Goal: Use online tool/utility: Utilize a website feature to perform a specific function

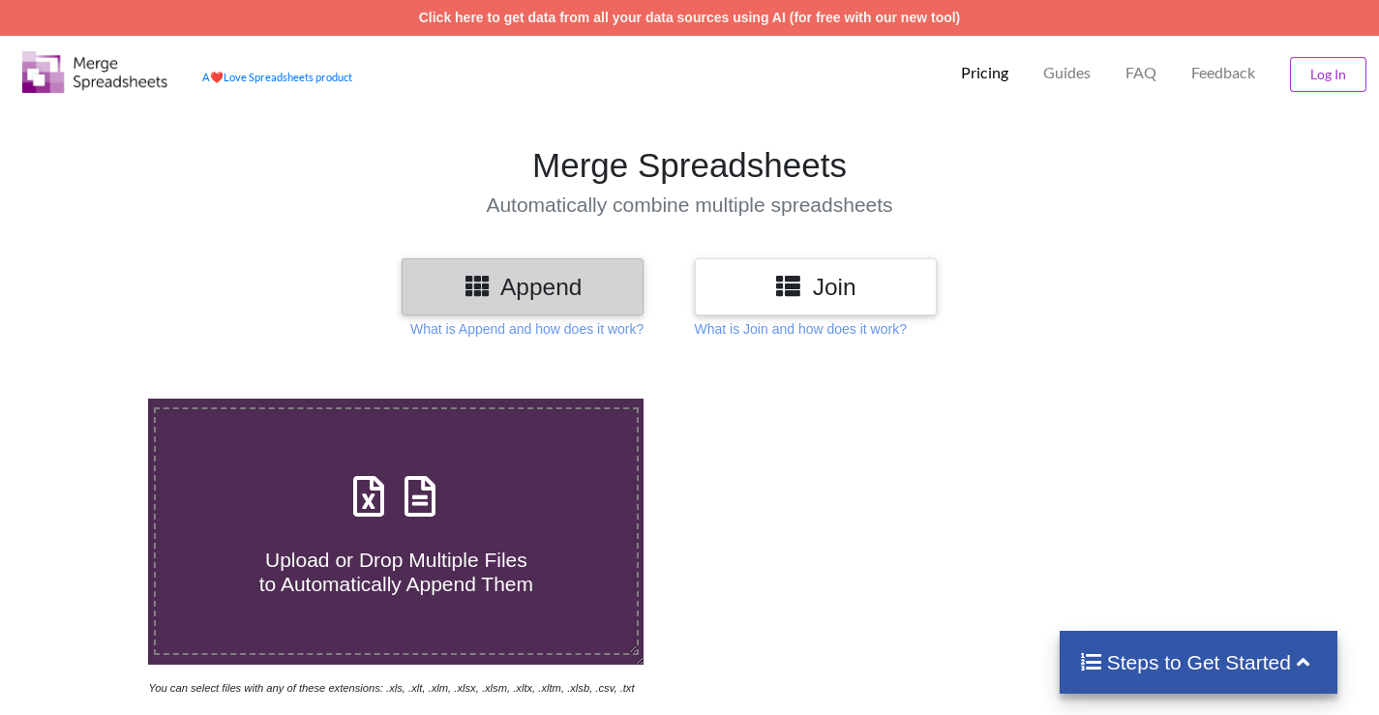
click at [401, 565] on span "Upload or Drop Multiple Files to Automatically Append Them" at bounding box center [396, 572] width 274 height 46
click at [93, 399] on input "Upload or Drop Multiple Files to Automatically Append Them" at bounding box center [93, 399] width 0 height 0
type input "C:\fakepath\SettlementInvoice_PT4EWLJUPZ.csv"
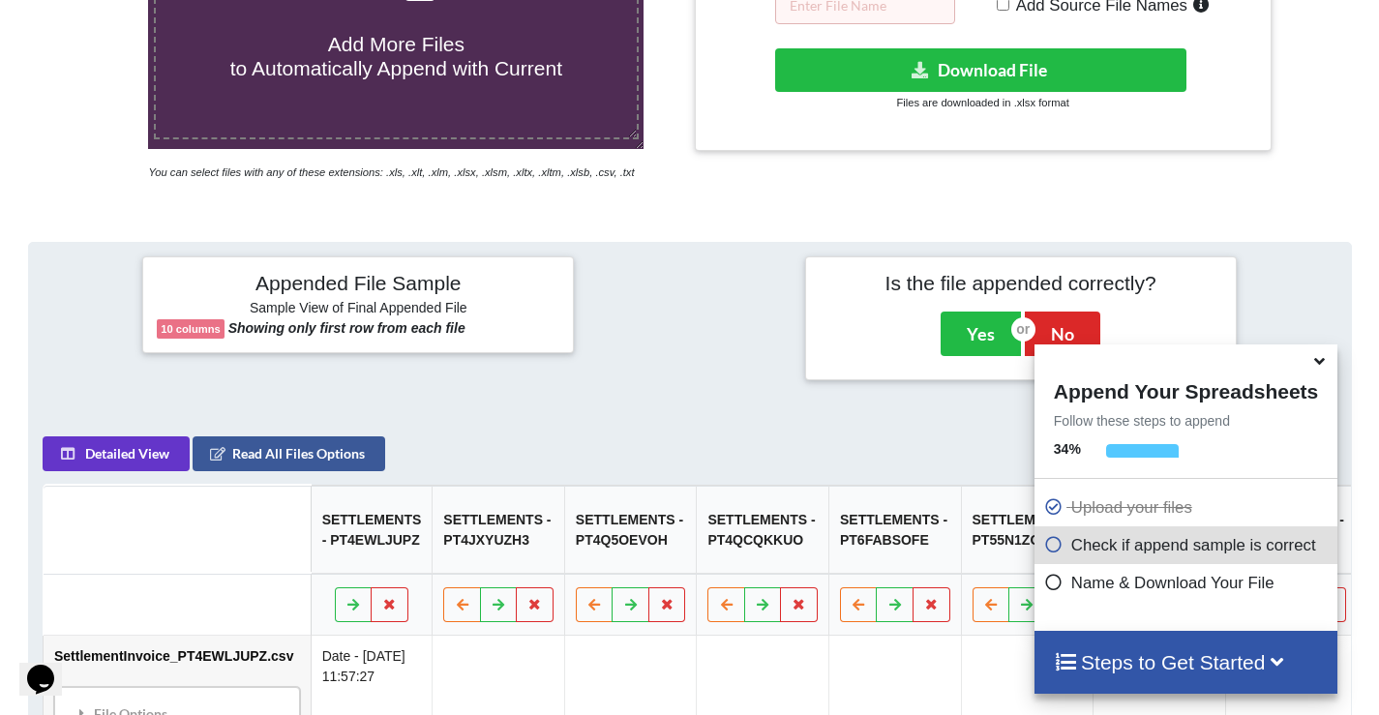
scroll to position [274, 0]
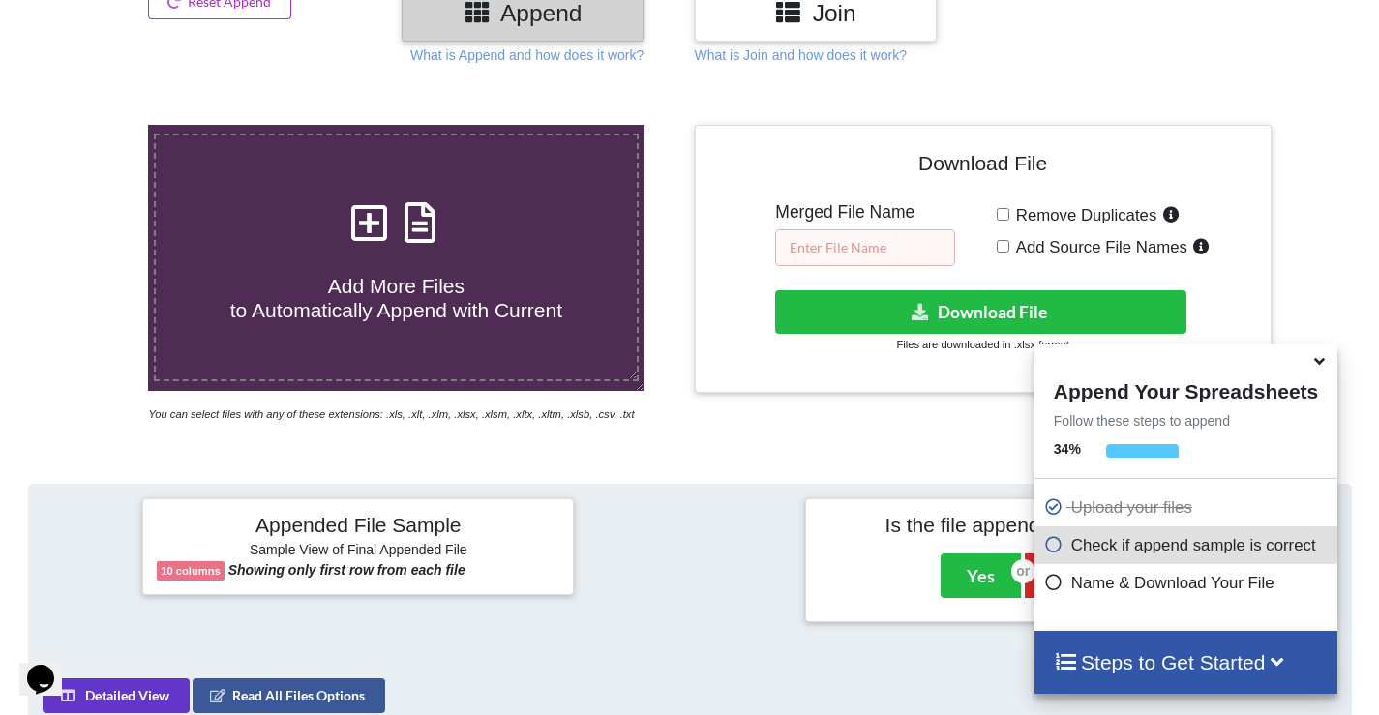
click at [854, 241] on input "text" at bounding box center [865, 247] width 180 height 37
click at [1000, 246] on input "Add Source File Names" at bounding box center [1003, 246] width 13 height 13
checkbox input "true"
click at [880, 254] on input "text" at bounding box center [865, 247] width 180 height 37
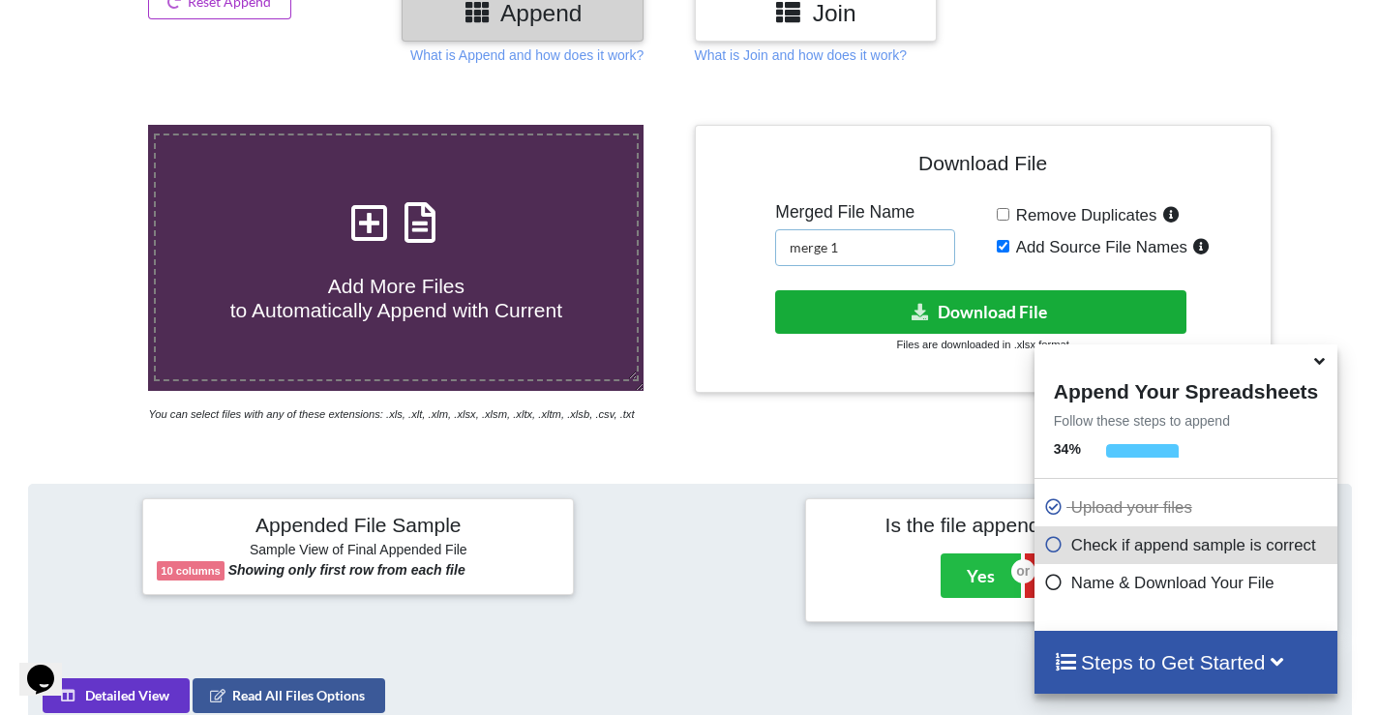
type input "merge 1"
click at [936, 321] on button "Download File" at bounding box center [980, 312] width 411 height 44
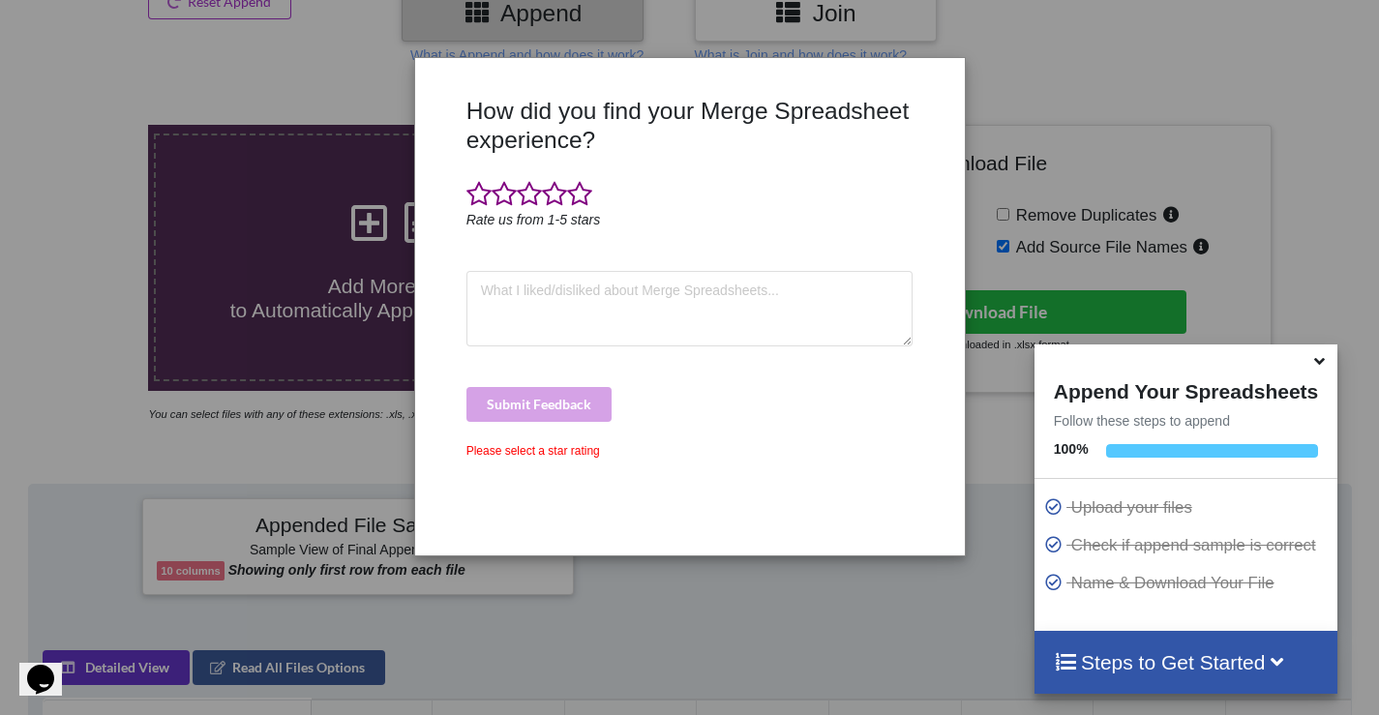
click at [1325, 363] on icon at bounding box center [1320, 357] width 20 height 17
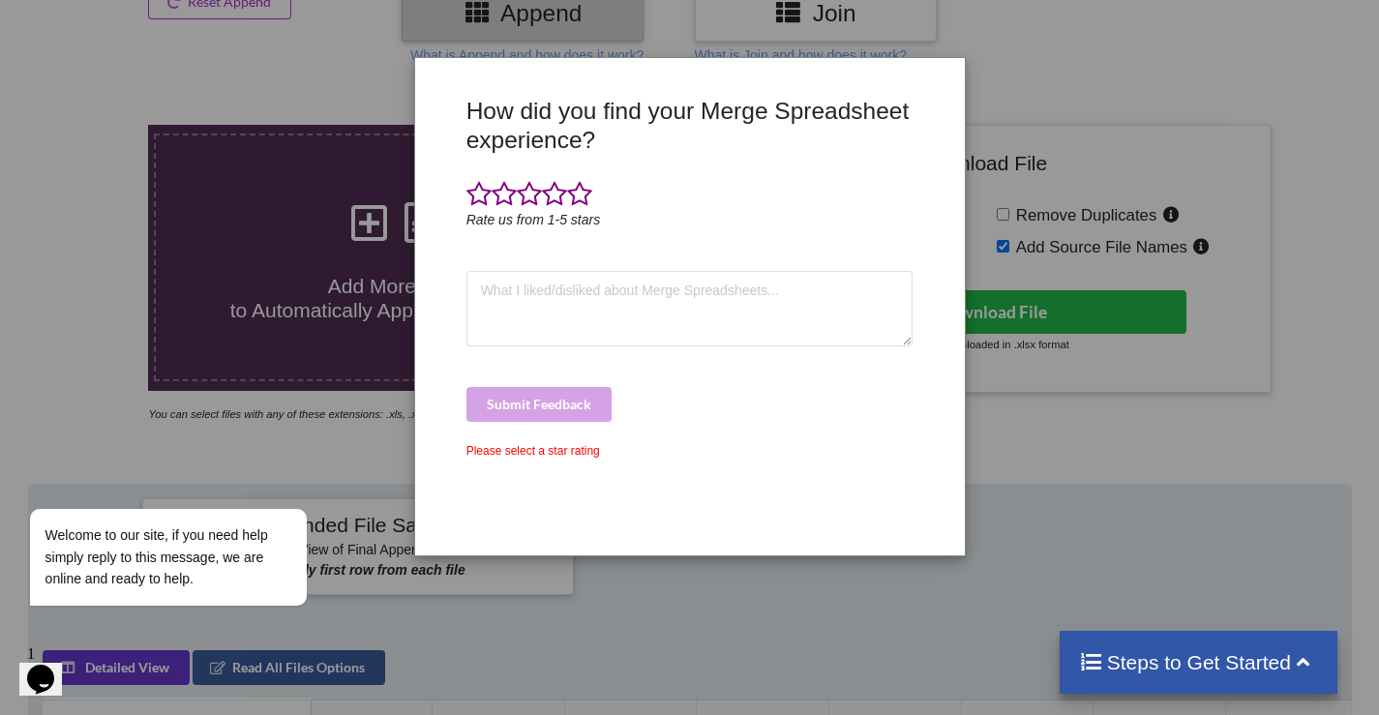
click at [1139, 203] on div "How did you find your Merge Spreadsheet experience? Rate us from 1-5 stars Subm…" at bounding box center [689, 357] width 1379 height 715
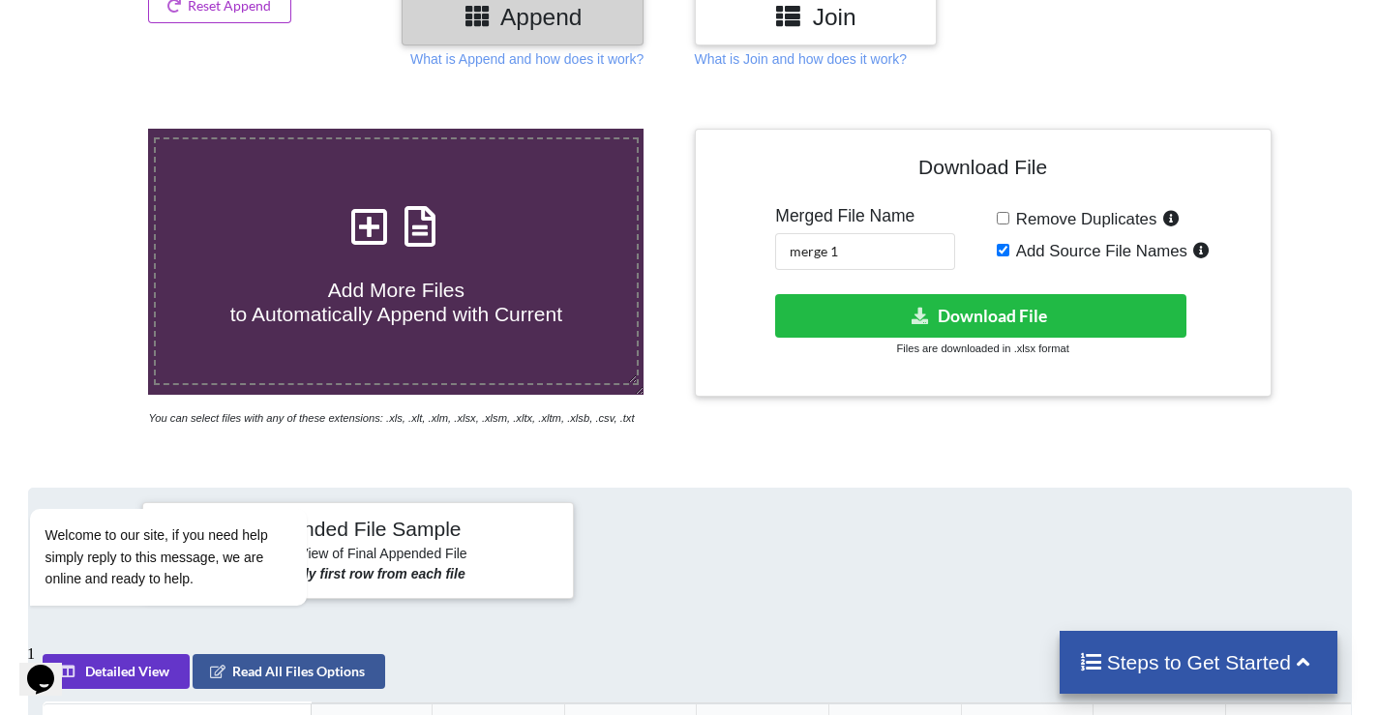
scroll to position [0, 0]
